Goal: Find specific page/section: Find specific page/section

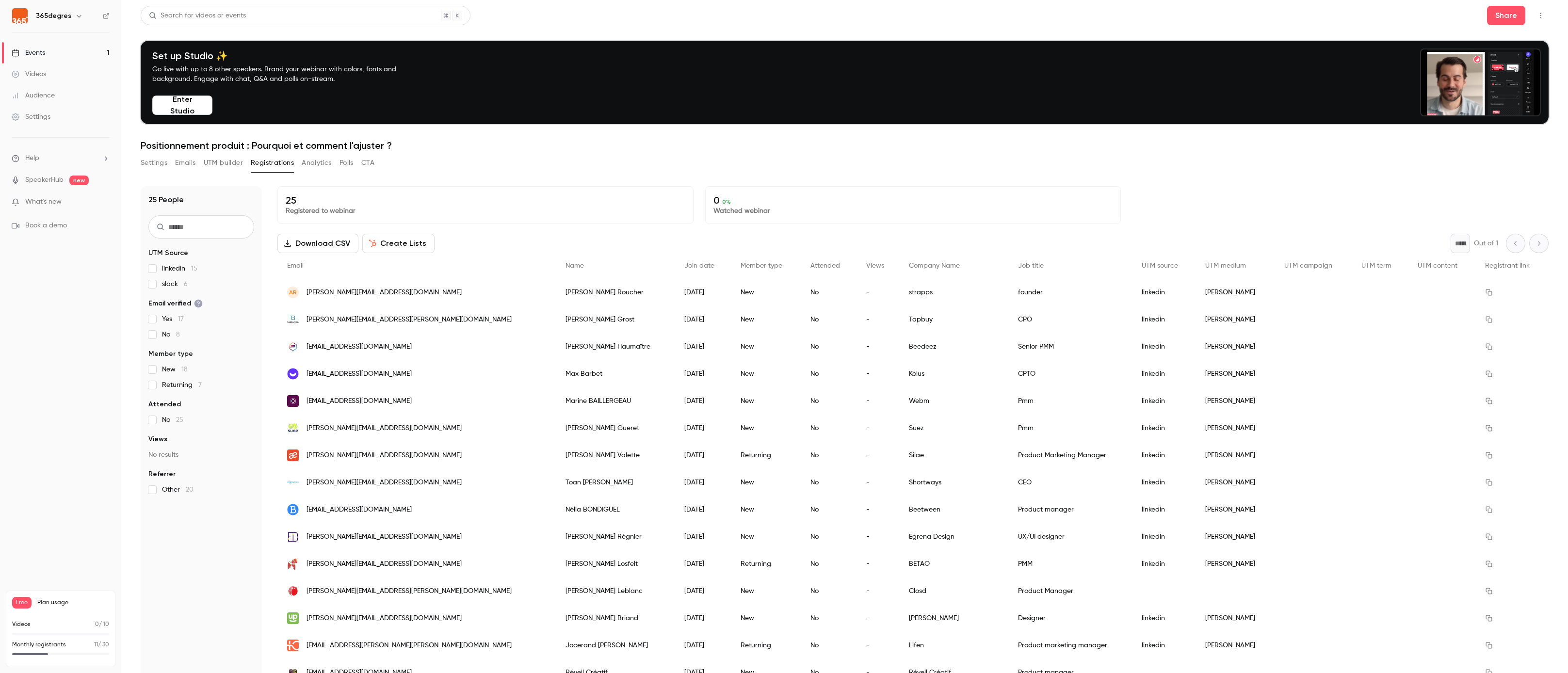
click at [1540, 12] on icon "button" at bounding box center [1540, 15] width 8 height 7
click at [1505, 64] on div "Enter Studio" at bounding box center [1503, 66] width 74 height 10
click at [43, 54] on div "Events" at bounding box center [29, 53] width 33 height 10
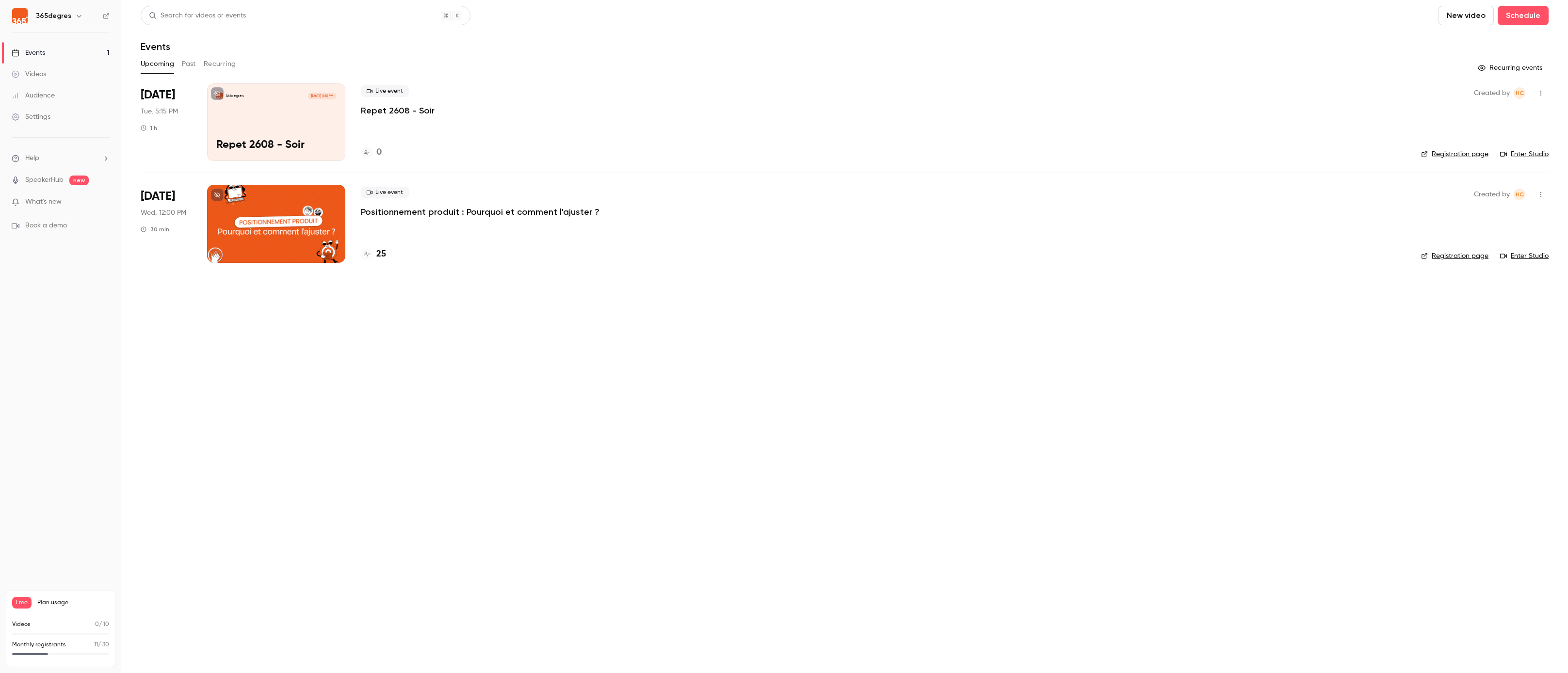
click at [300, 135] on div "365degres Aug 26, 5:15 PM Repet 2608 - Soir" at bounding box center [276, 122] width 138 height 78
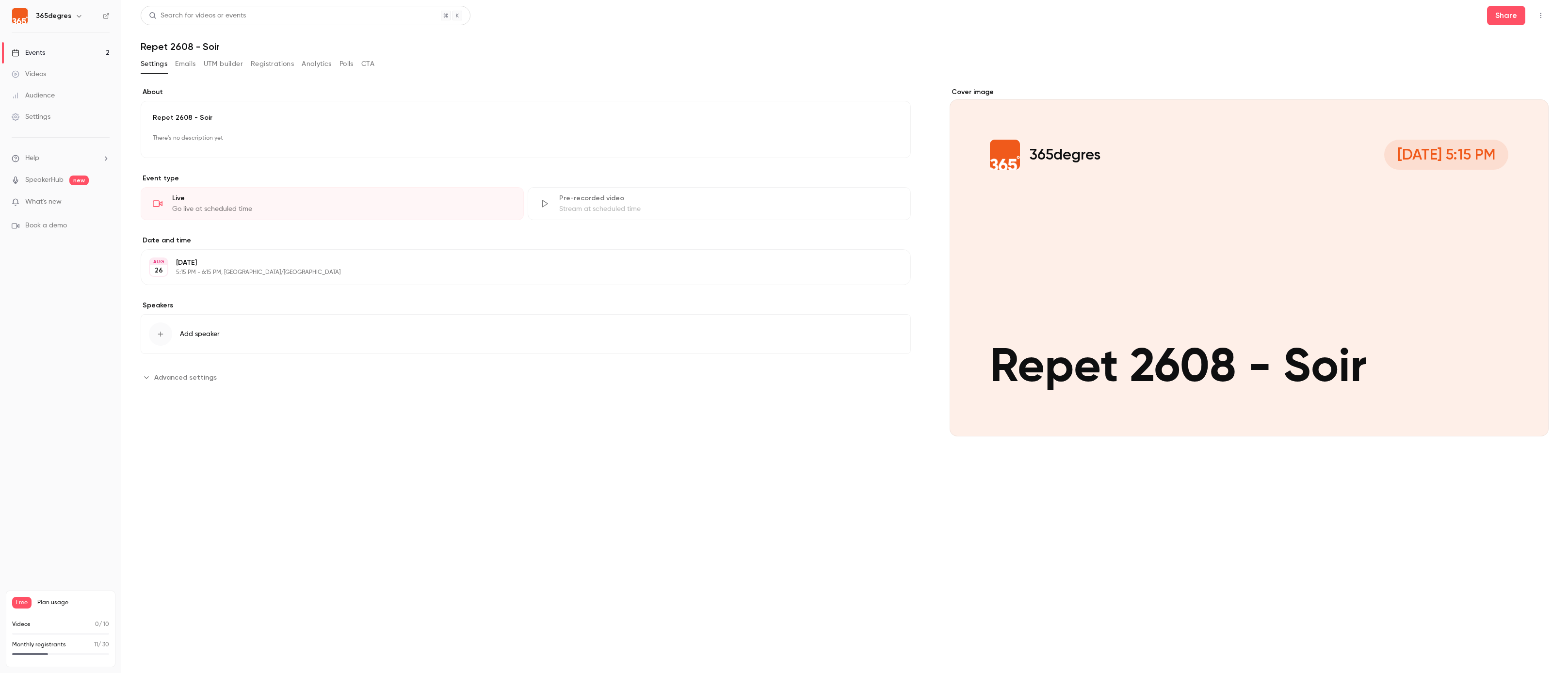
click at [1537, 12] on icon "button" at bounding box center [1540, 15] width 8 height 7
click at [1500, 59] on li "Enter Studio" at bounding box center [1495, 66] width 104 height 26
